Goal: Information Seeking & Learning: Learn about a topic

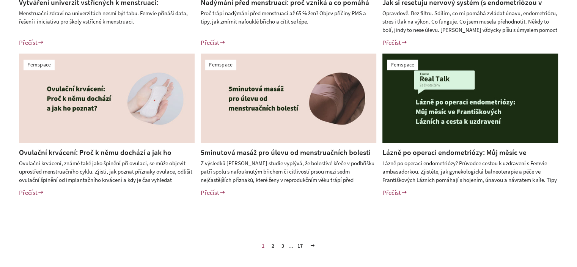
click at [273, 242] on link "2" at bounding box center [272, 245] width 9 height 11
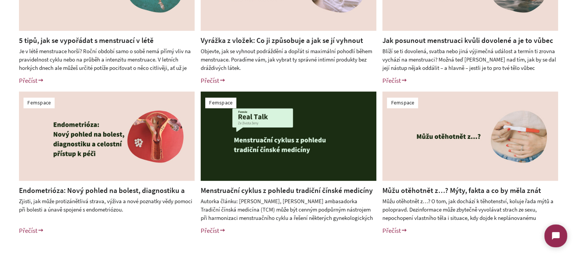
scroll to position [417, 0]
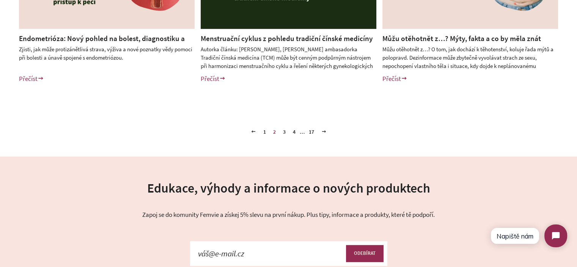
click at [283, 131] on link "3" at bounding box center [284, 131] width 9 height 11
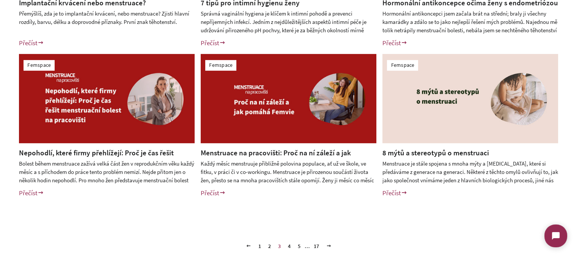
scroll to position [303, 0]
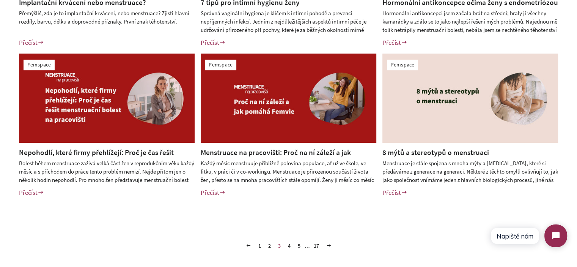
click at [88, 129] on img at bounding box center [107, 97] width 176 height 89
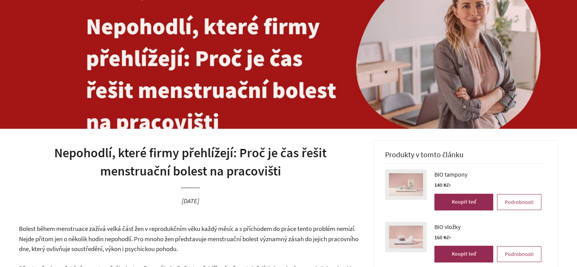
scroll to position [227, 0]
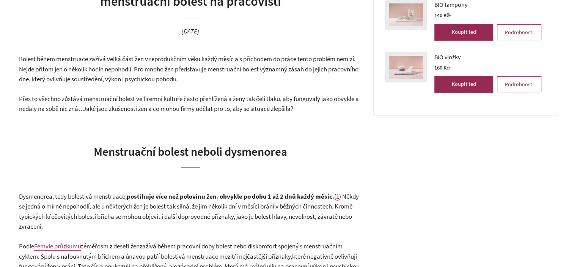
click at [102, 99] on span "Přes to všechno zůstává menstruační bolest ve firemní kultuře často přehlížená …" at bounding box center [189, 103] width 340 height 19
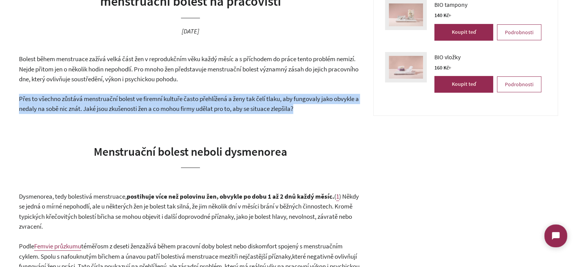
click at [102, 99] on span "Přes to všechno zůstává menstruační bolest ve firemní kultuře často přehlížená …" at bounding box center [189, 103] width 340 height 19
copy div "Přes to všechno zůstává menstruační bolest ve firemní kultuře často přehlížená …"
click at [187, 101] on span "Přes to všechno zůstává menstruační bolest ve firemní kultuře často přehlížená …" at bounding box center [189, 103] width 340 height 19
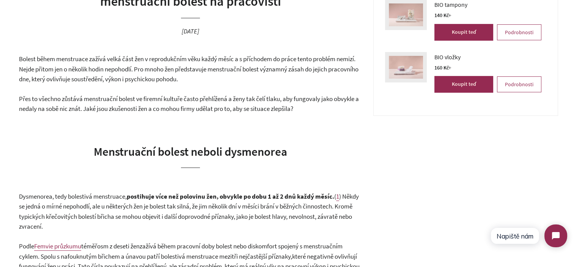
click at [308, 43] on header "Nepohodlí, které firmy přehlížejí: Proč je čas řešit menstruační bolest na prac…" at bounding box center [190, 11] width 343 height 83
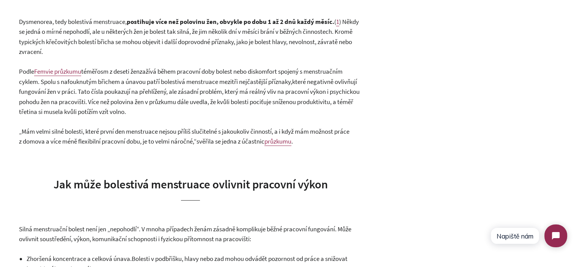
scroll to position [379, 0]
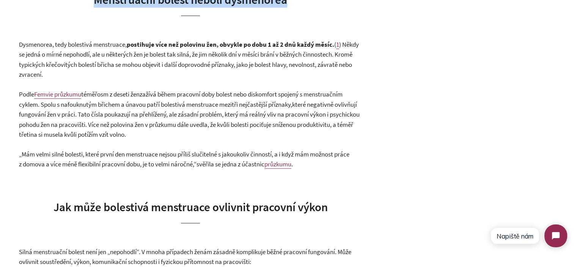
click at [319, 6] on h2 "Menstruační bolest neboli dysmenorea" at bounding box center [190, 3] width 343 height 24
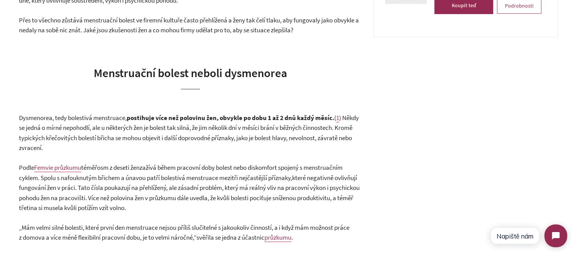
scroll to position [303, 0]
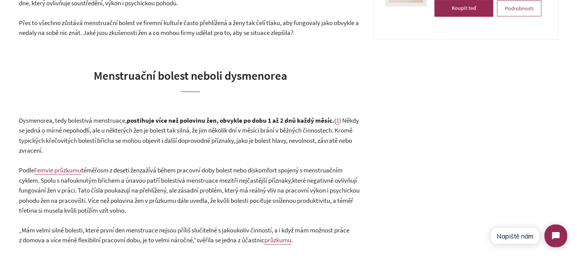
click at [236, 75] on span "Menstruační bolest neboli dysmenorea" at bounding box center [190, 75] width 193 height 15
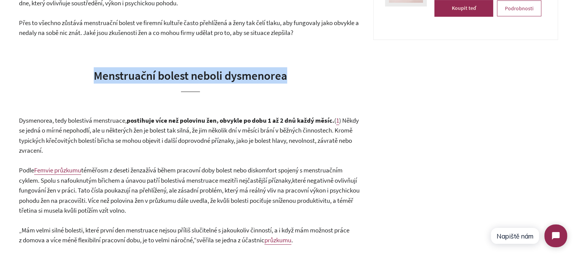
click at [236, 75] on span "Menstruační bolest neboli dysmenorea" at bounding box center [190, 75] width 193 height 15
click at [322, 76] on h2 "Menstruační bolest neboli dysmenorea" at bounding box center [190, 79] width 343 height 24
drag, startPoint x: 297, startPoint y: 78, endPoint x: 87, endPoint y: 75, distance: 209.7
click at [87, 75] on h2 "Menstruační bolest neboli dysmenorea" at bounding box center [190, 79] width 343 height 24
click at [94, 74] on span "Menstruační bolest neboli dysmenorea" at bounding box center [190, 75] width 193 height 15
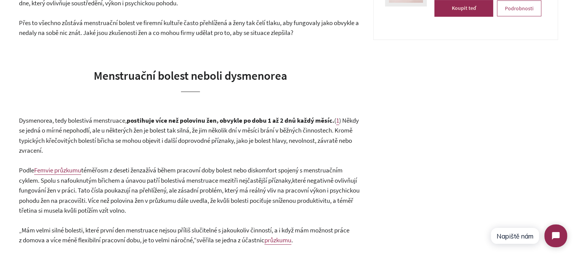
click at [184, 77] on span "Menstruační bolest neboli dysmenorea" at bounding box center [190, 75] width 193 height 15
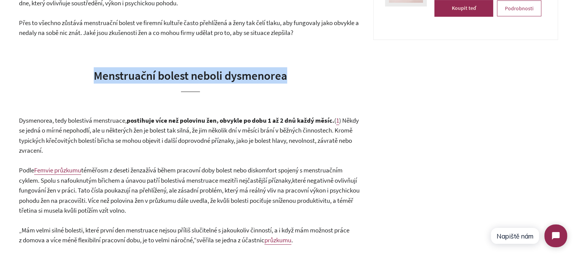
click at [184, 77] on span "Menstruační bolest neboli dysmenorea" at bounding box center [190, 75] width 193 height 15
click at [308, 87] on h2 "Menstruační bolest neboli dysmenorea" at bounding box center [190, 79] width 343 height 24
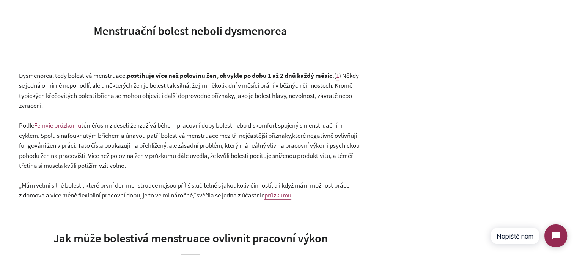
scroll to position [417, 0]
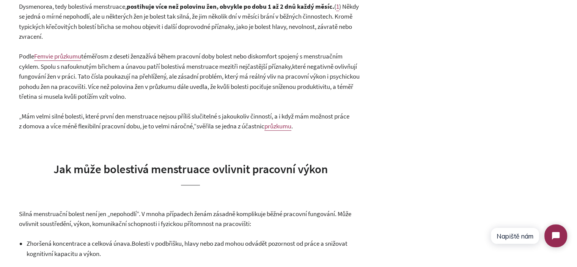
click at [140, 98] on span "které negativně ovlivňují fungování žen v práci. Tato čísla poukazují na přehlí…" at bounding box center [189, 81] width 340 height 39
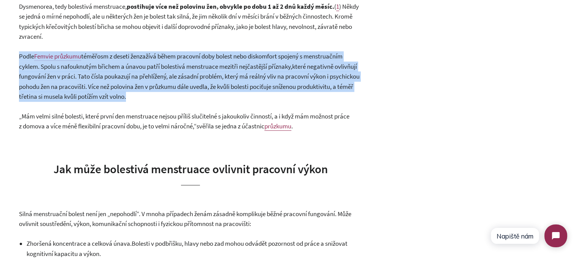
click at [140, 98] on span "které negativně ovlivňují fungování žen v práci. Tato čísla poukazují na přehlí…" at bounding box center [189, 81] width 340 height 39
click at [181, 101] on p "Podle [PERSON_NAME] průzkumu téměř osm z deseti žen zažívá během pracovní doby …" at bounding box center [190, 76] width 343 height 50
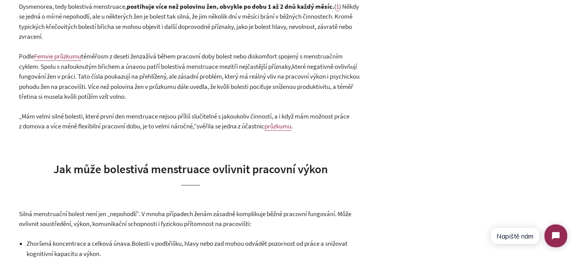
drag, startPoint x: 116, startPoint y: 94, endPoint x: 33, endPoint y: 48, distance: 95.2
click at [226, 56] on span "zažívá během pracovní doby bolest nebo diskomfort spojený s menstruačním cyklem…" at bounding box center [180, 61] width 323 height 19
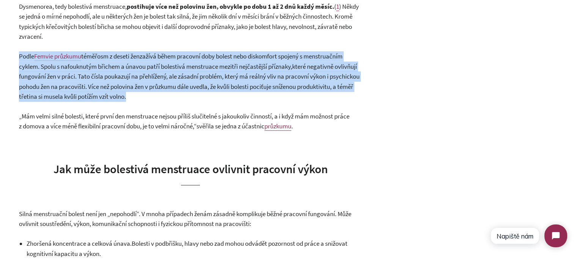
click at [226, 56] on span "zažívá během pracovní doby bolest nebo diskomfort spojený s menstruačním cyklem…" at bounding box center [180, 61] width 323 height 19
click at [232, 95] on p "Podle [PERSON_NAME] průzkumu téměř osm z deseti žen zažívá během pracovní doby …" at bounding box center [190, 76] width 343 height 50
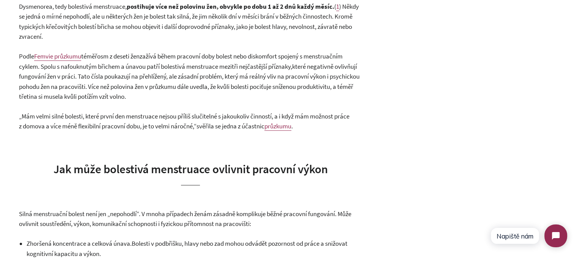
click at [191, 95] on p "Podle [PERSON_NAME] průzkumu téměř osm z deseti žen zažívá během pracovní doby …" at bounding box center [190, 76] width 343 height 50
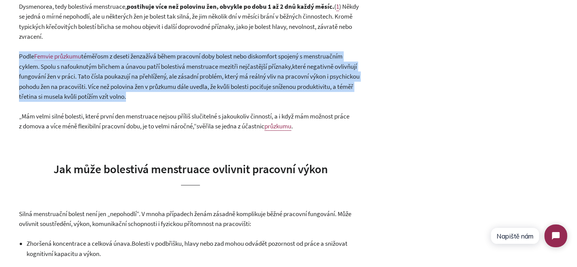
click at [191, 95] on p "Podle [PERSON_NAME] průzkumu téměř osm z deseti žen zažívá během pracovní doby …" at bounding box center [190, 76] width 343 height 50
click at [212, 96] on p "Podle [PERSON_NAME] průzkumu téměř osm z deseti žen zažívá během pracovní doby …" at bounding box center [190, 76] width 343 height 50
drag, startPoint x: 229, startPoint y: 101, endPoint x: 4, endPoint y: 50, distance: 231.3
click at [215, 63] on span "zažívá během pracovní doby bolest nebo diskomfort spojený s menstruačním cyklem…" at bounding box center [180, 61] width 323 height 19
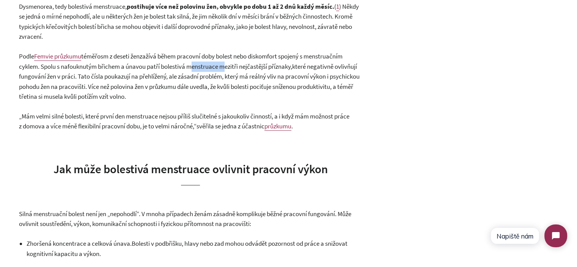
click at [215, 63] on span "zažívá během pracovní doby bolest nebo diskomfort spojený s menstruačním cyklem…" at bounding box center [180, 61] width 323 height 19
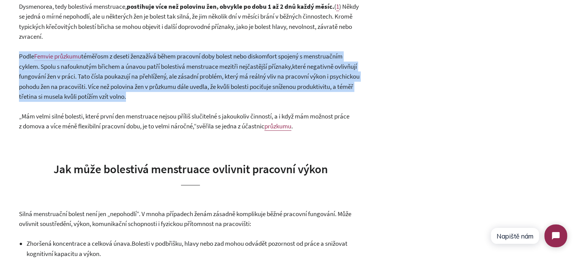
click at [215, 63] on span "zažívá během pracovní doby bolest nebo diskomfort spojený s menstruačním cyklem…" at bounding box center [180, 61] width 323 height 19
click at [246, 94] on p "Podle [PERSON_NAME] průzkumu téměř osm z deseti žen zažívá během pracovní doby …" at bounding box center [190, 76] width 343 height 50
drag, startPoint x: 255, startPoint y: 100, endPoint x: 0, endPoint y: 49, distance: 259.8
click at [227, 82] on span "které negativně ovlivňují fungování žen v práci. Tato čísla poukazují na přehlí…" at bounding box center [189, 81] width 340 height 39
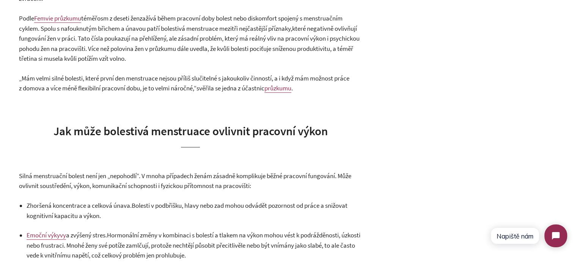
scroll to position [493, 0]
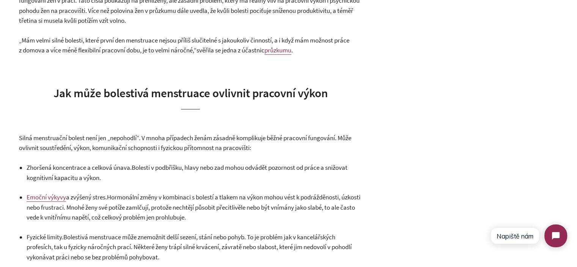
click at [185, 44] on p "„Mám velmi silné bolesti, které první den menstruace nejsou příliš slučitelné s…" at bounding box center [190, 45] width 343 height 20
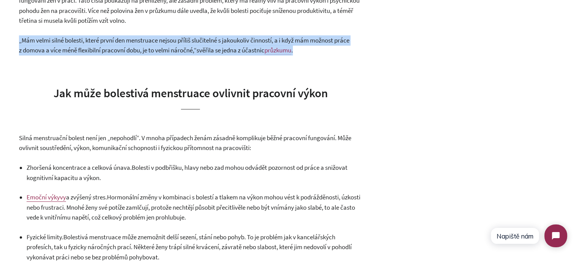
click at [185, 44] on p "„Mám velmi silné bolesti, které první den menstruace nejsou příliš slučitelné s…" at bounding box center [190, 45] width 343 height 20
click at [229, 50] on span "svěřila se jedna z účastnic" at bounding box center [230, 50] width 68 height 8
drag, startPoint x: 19, startPoint y: 37, endPoint x: 191, endPoint y: 51, distance: 172.7
click at [191, 51] on span "„Mám velmi silné bolesti, které první den menstruace nejsou příliš slučitelné s…" at bounding box center [184, 45] width 330 height 19
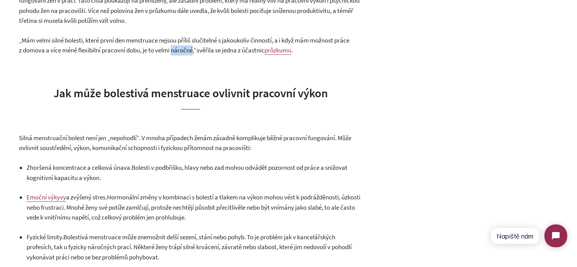
click at [191, 51] on span "„Mám velmi silné bolesti, které první den menstruace nejsou příliš slučitelné s…" at bounding box center [184, 45] width 330 height 19
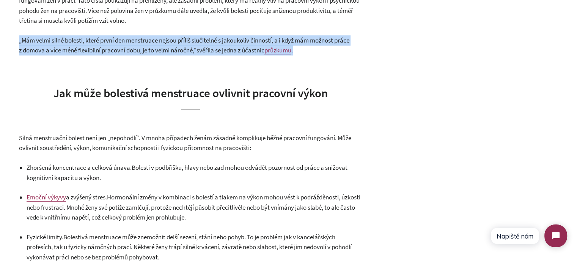
click at [191, 51] on span "„Mám velmi silné bolesti, které první den menstruace nejsou příliš slučitelné s…" at bounding box center [184, 45] width 330 height 19
click at [213, 51] on span "svěřila se jedna z účastnic" at bounding box center [230, 50] width 68 height 8
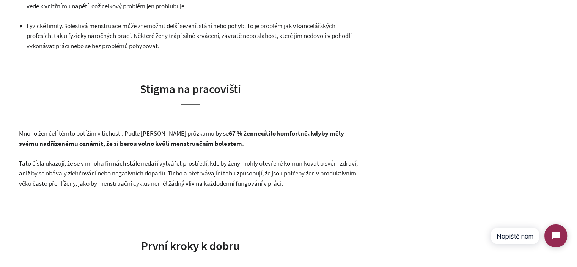
scroll to position [796, 0]
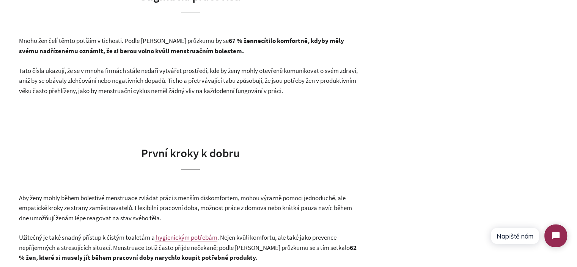
click at [146, 42] on span "Mnoho žen čelí těmto potížím v tichosti. Podle [PERSON_NAME] průzkumu by se 67 …" at bounding box center [136, 40] width 235 height 8
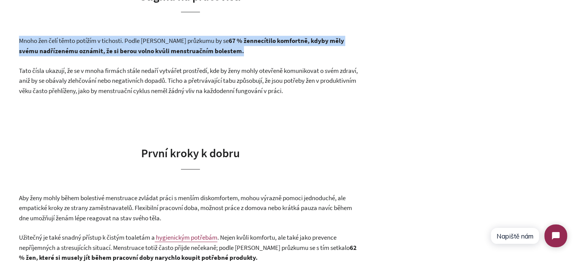
click at [146, 42] on span "Mnoho žen čelí těmto potížím v tichosti. Podle [PERSON_NAME] průzkumu by se 67 …" at bounding box center [136, 40] width 235 height 8
click at [259, 49] on p "Mnoho žen čelí těmto potížím v tichosti. Podle [PERSON_NAME] průzkumu by se 67 …" at bounding box center [190, 46] width 343 height 20
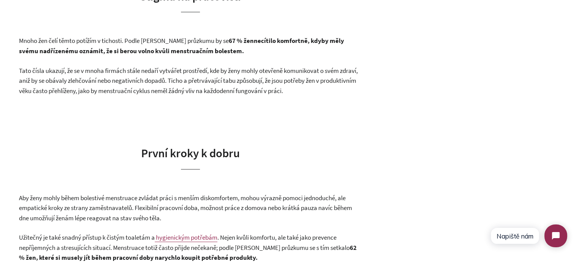
click at [191, 49] on strong "necítilo komfortně, kdyby měly svému nadřízenému oznámit, že si berou volno kvů…" at bounding box center [181, 45] width 325 height 19
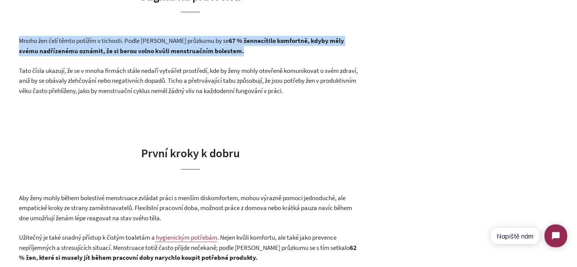
click at [191, 49] on strong "necítilo komfortně, kdyby měly svému nadřízenému oznámit, že si berou volno kvů…" at bounding box center [181, 45] width 325 height 19
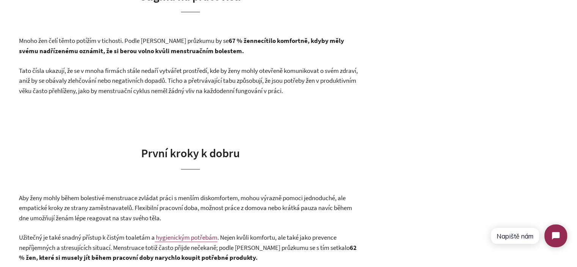
click at [192, 69] on span "Tato čísla ukazují, že se v mnoha firmách stále nedaří vytvářet prostředí, kde …" at bounding box center [188, 80] width 339 height 28
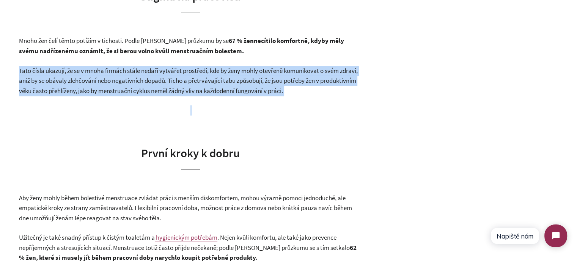
click at [192, 69] on span "Tato čísla ukazují, že se v mnoha firmách stále nedaří vytvářet prostředí, kde …" at bounding box center [188, 80] width 339 height 28
click at [296, 85] on p "Tato čísla ukazují, že se v mnoha firmách stále nedaří vytvářet prostředí, kde …" at bounding box center [190, 81] width 343 height 30
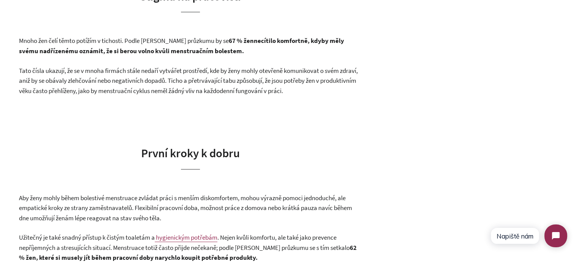
scroll to position [948, 0]
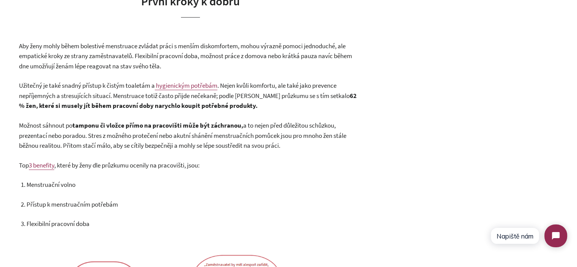
click at [178, 55] on span "Aby ženy mohly během bolestivé menstruace zvládat práci s menším diskomfortem, …" at bounding box center [185, 56] width 333 height 28
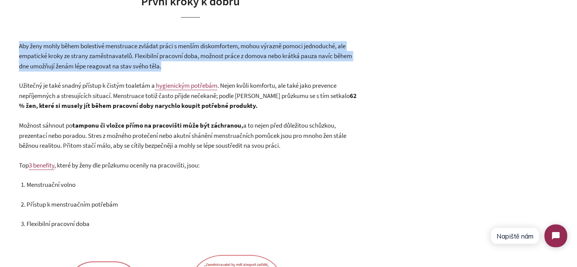
click at [178, 55] on span "Aby ženy mohly během bolestivé menstruace zvládat práci s menším diskomfortem, …" at bounding box center [185, 56] width 333 height 28
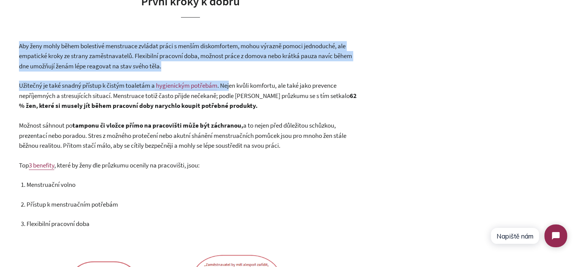
drag, startPoint x: 169, startPoint y: 71, endPoint x: 0, endPoint y: 43, distance: 171.0
click at [0, 43] on div "Nepohodlí, které firmy přehlížejí: Proč je čas řešit menstruační bolest na prac…" at bounding box center [288, 267] width 577 height 2035
click at [125, 59] on span "Aby ženy mohly během bolestivé menstruace zvládat práci s menším diskomfortem, …" at bounding box center [185, 56] width 333 height 28
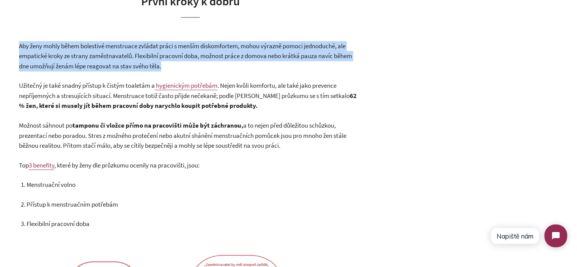
click at [125, 59] on span "Aby ženy mohly během bolestivé menstruace zvládat práci s menším diskomfortem, …" at bounding box center [185, 56] width 333 height 28
click at [218, 62] on p "Aby ženy mohly během bolestivé menstruace zvládat práci s menším diskomfortem, …" at bounding box center [190, 56] width 343 height 30
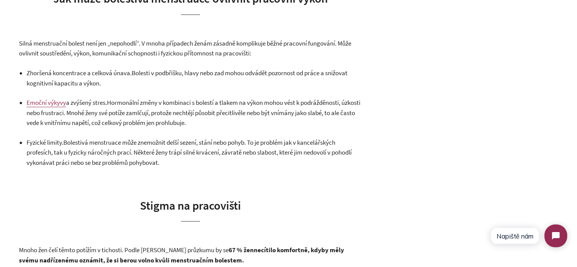
scroll to position [720, 0]
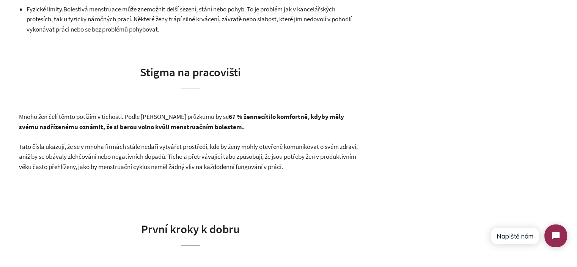
click at [121, 156] on span "Tato čísla ukazují, že se v mnoha firmách stále nedaří vytvářet prostředí, kde …" at bounding box center [188, 156] width 339 height 28
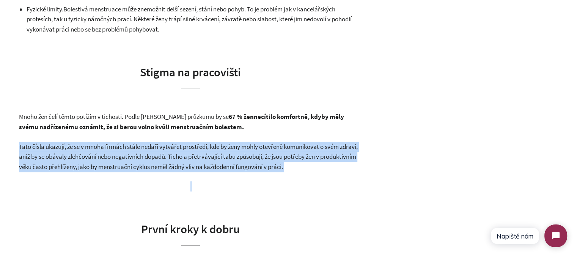
click at [121, 156] on span "Tato čísla ukazují, že se v mnoha firmách stále nedaří vytvářet prostředí, kde …" at bounding box center [188, 156] width 339 height 28
click at [274, 156] on span "Tato čísla ukazují, že se v mnoha firmách stále nedaří vytvářet prostředí, kde …" at bounding box center [188, 156] width 339 height 28
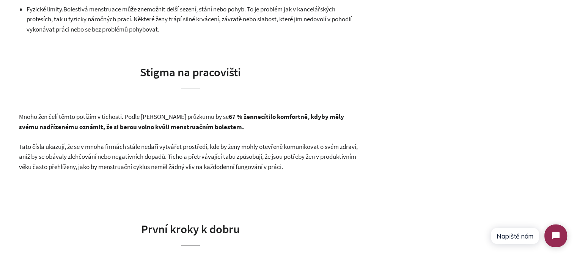
click at [334, 159] on span "Tato čísla ukazují, že se v mnoha firmách stále nedaří vytvářet prostředí, kde …" at bounding box center [188, 156] width 339 height 28
click at [338, 165] on p "Tato čísla ukazují, že se v mnoha firmách stále nedaří vytvářet prostředí, kde …" at bounding box center [190, 156] width 343 height 30
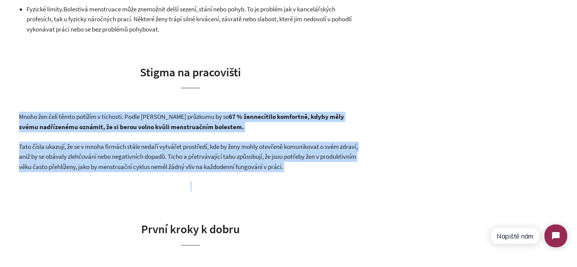
drag, startPoint x: 338, startPoint y: 165, endPoint x: 20, endPoint y: 110, distance: 322.8
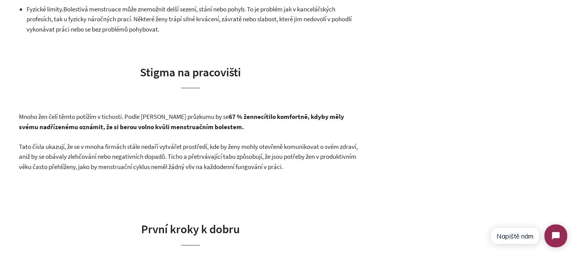
click at [20, 115] on span "Mnoho žen čelí těmto potížím v tichosti. Podle [PERSON_NAME] průzkumu by se 67 …" at bounding box center [136, 116] width 235 height 8
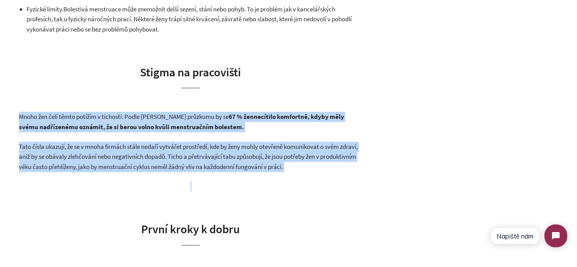
drag, startPoint x: 20, startPoint y: 115, endPoint x: 271, endPoint y: 160, distance: 255.4
click at [282, 166] on span "Tato čísla ukazují, že se v mnoha firmách stále nedaří vytvářet prostředí, kde …" at bounding box center [188, 156] width 339 height 28
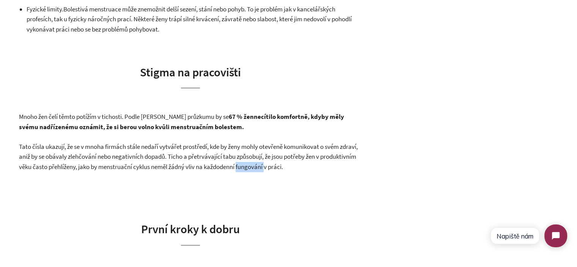
click at [282, 166] on span "Tato čísla ukazují, že se v mnoha firmách stále nedaří vytvářet prostředí, kde …" at bounding box center [188, 156] width 339 height 28
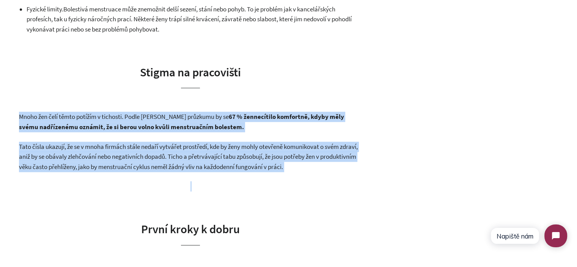
drag, startPoint x: 282, startPoint y: 166, endPoint x: 91, endPoint y: 124, distance: 195.5
click at [91, 124] on strong "necítilo komfortně, kdyby měly svému nadřízenému oznámit, že si berou volno kvů…" at bounding box center [181, 121] width 325 height 19
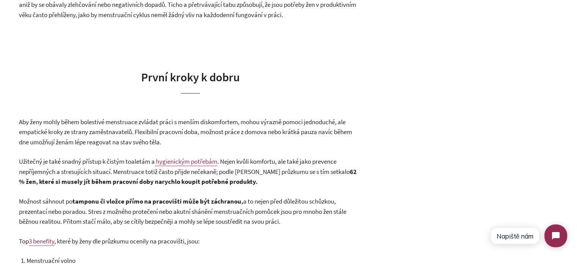
click at [84, 127] on span "Aby ženy mohly během bolestivé menstruace zvládat práci s menším diskomfortem, …" at bounding box center [185, 132] width 333 height 28
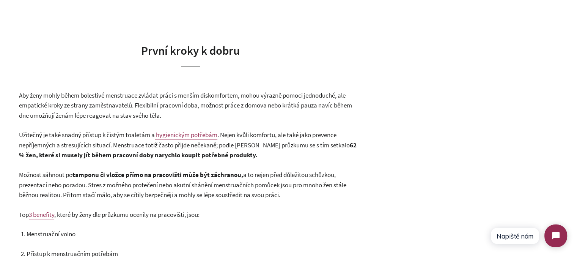
scroll to position [910, 0]
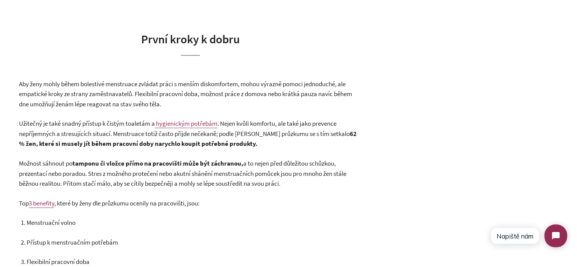
click at [127, 89] on p "Aby ženy mohly během bolestivé menstruace zvládat práci s menším diskomfortem, …" at bounding box center [190, 94] width 343 height 30
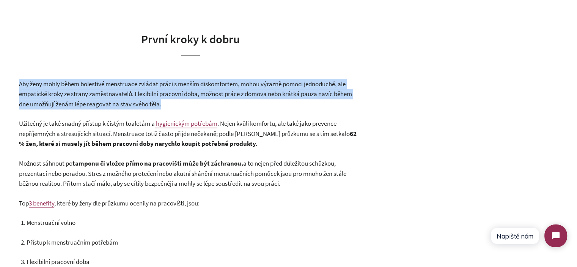
click at [127, 89] on p "Aby ženy mohly během bolestivé menstruace zvládat práci s menším diskomfortem, …" at bounding box center [190, 94] width 343 height 30
click at [198, 100] on p "Aby ženy mohly během bolestivé menstruace zvládat práci s menším diskomfortem, …" at bounding box center [190, 94] width 343 height 30
drag, startPoint x: 141, startPoint y: 105, endPoint x: 17, endPoint y: 87, distance: 124.9
click at [61, 95] on span "Aby ženy mohly během bolestivé menstruace zvládat práci s menším diskomfortem, …" at bounding box center [185, 94] width 333 height 28
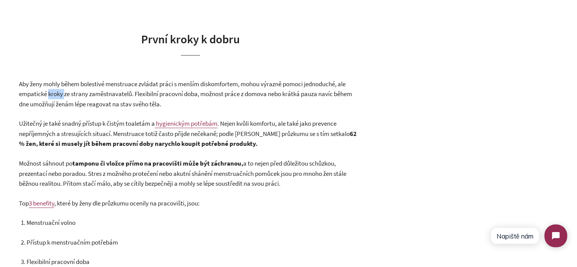
click at [61, 95] on span "Aby ženy mohly během bolestivé menstruace zvládat práci s menším diskomfortem, …" at bounding box center [185, 94] width 333 height 28
click at [100, 136] on span ". Nejen kvůli komfortu, ale také jako prevence nepříjemných a stresujících situ…" at bounding box center [187, 133] width 337 height 28
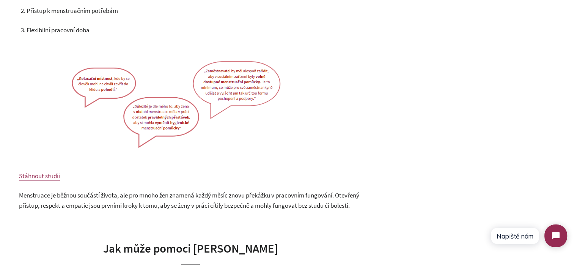
scroll to position [1251, 0]
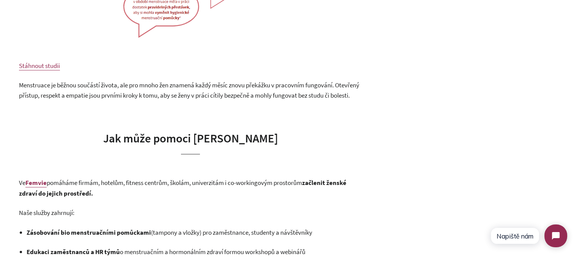
click at [78, 92] on span "Menstruace je běžnou součástí života, ale pro mnoho žen znamená každý měsíc zno…" at bounding box center [189, 90] width 340 height 19
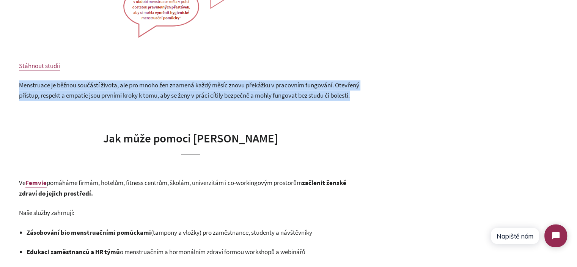
click at [78, 92] on span "Menstruace je běžnou součástí života, ale pro mnoho žen znamená každý měsíc zno…" at bounding box center [189, 90] width 340 height 19
click at [101, 100] on p "Menstruace je běžnou součástí života, ale pro mnoho žen znamená každý měsíc zno…" at bounding box center [190, 90] width 343 height 20
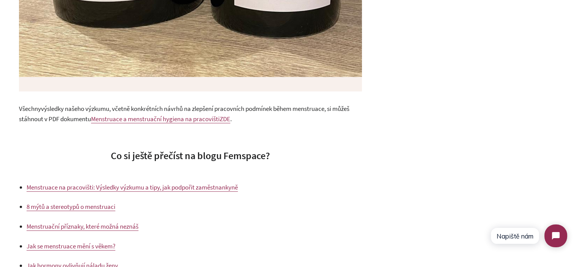
scroll to position [1858, 0]
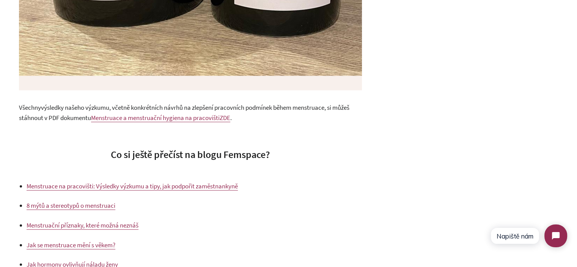
drag, startPoint x: 467, startPoint y: 29, endPoint x: 467, endPoint y: 0, distance: 28.8
